Goal: Task Accomplishment & Management: Manage account settings

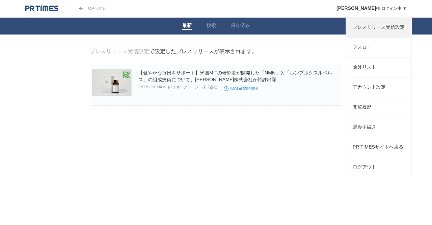
click at [369, 27] on link "プレスリリース受信設定" at bounding box center [379, 28] width 66 height 20
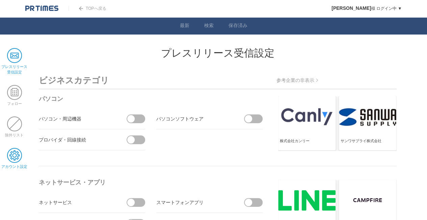
click at [10, 148] on span at bounding box center [14, 155] width 15 height 15
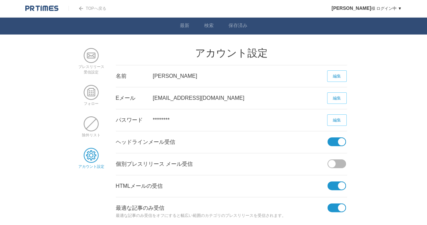
click at [342, 187] on span at bounding box center [341, 185] width 7 height 7
click at [0, 0] on input "checkbox" at bounding box center [0, 0] width 0 height 0
click at [341, 204] on span at bounding box center [341, 207] width 7 height 7
click at [0, 0] on input "checkbox" at bounding box center [0, 0] width 0 height 0
click at [341, 145] on span at bounding box center [341, 141] width 7 height 7
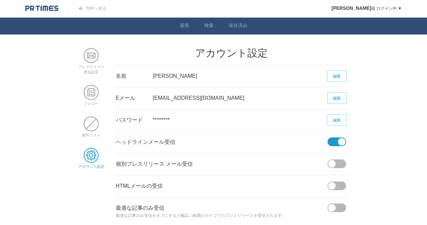
click at [0, 0] on input "checkbox" at bounding box center [0, 0] width 0 height 0
click at [100, 10] on link "TOPへ戻る" at bounding box center [87, 8] width 37 height 5
